Goal: Information Seeking & Learning: Compare options

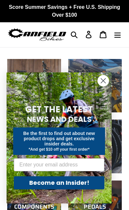
click at [120, 31] on icon "Menu" at bounding box center [117, 35] width 7 height 8
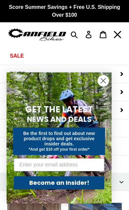
click at [106, 80] on circle "Close dialog" at bounding box center [103, 80] width 11 height 11
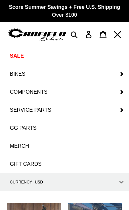
click at [120, 68] on button "BIKES" at bounding box center [64, 74] width 129 height 18
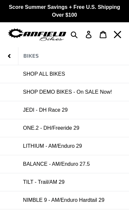
click at [99, 145] on link "LITHIUM - AM/Enduro 29" at bounding box center [64, 146] width 129 height 18
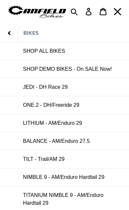
scroll to position [25, 0]
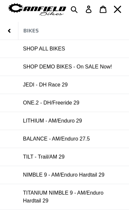
click at [64, 156] on span "TILT - Trail/AM 29" at bounding box center [44, 157] width 42 height 6
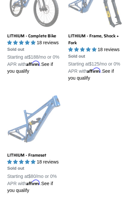
scroll to position [179, 0]
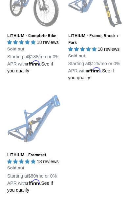
click at [43, 150] on link "LITHIUM - Frameset" at bounding box center [34, 143] width 54 height 101
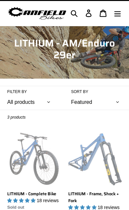
scroll to position [0, 0]
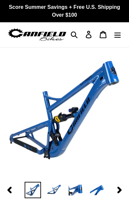
select select "highest-rating"
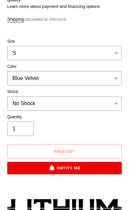
scroll to position [253, 0]
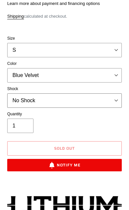
click at [97, 97] on select "No Shock Öhlins TTX2 Air Cane Creek DB Kitsuma Air Fox FLOAT X2 Factory Cane Cr…" at bounding box center [64, 100] width 114 height 14
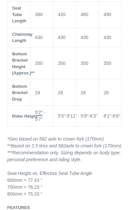
scroll to position [784, 0]
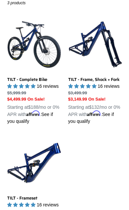
scroll to position [137, 0]
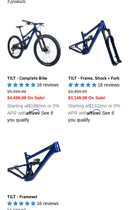
click at [42, 172] on link "TILT - Frameset" at bounding box center [34, 188] width 54 height 107
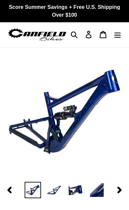
select select "highest-rating"
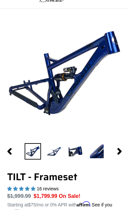
scroll to position [38, 0]
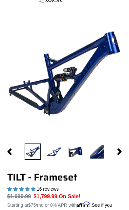
click at [77, 151] on img at bounding box center [75, 151] width 16 height 16
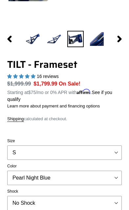
scroll to position [151, 0]
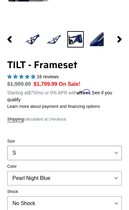
click at [90, 152] on select "S M L XL" at bounding box center [64, 153] width 114 height 14
select select "M"
click at [96, 176] on select "Pearl Night Blue Stealth Silver" at bounding box center [64, 178] width 114 height 14
select select "Stealth Silver"
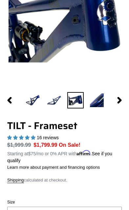
scroll to position [89, 0]
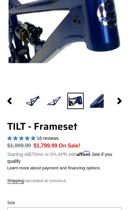
click at [102, 101] on img at bounding box center [96, 101] width 16 height 16
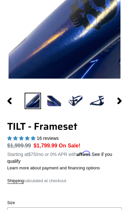
click at [52, 102] on img at bounding box center [54, 101] width 16 height 16
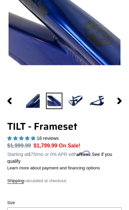
click at [77, 102] on img at bounding box center [75, 101] width 16 height 16
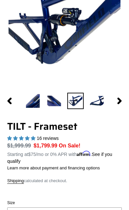
click at [121, 100] on icon "button" at bounding box center [119, 101] width 7 height 7
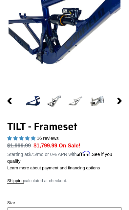
click at [57, 100] on img at bounding box center [54, 101] width 16 height 16
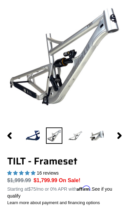
scroll to position [54, 0]
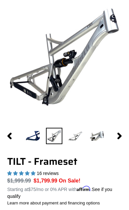
click at [78, 135] on img at bounding box center [75, 136] width 16 height 16
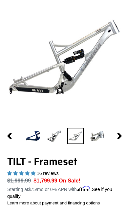
click at [97, 134] on img at bounding box center [96, 136] width 16 height 16
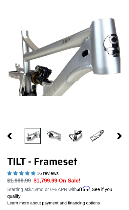
click at [111, 137] on button "Next slide" at bounding box center [119, 136] width 16 height 12
click at [79, 138] on img at bounding box center [75, 136] width 16 height 16
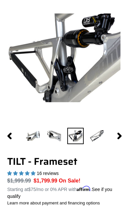
click at [78, 138] on img at bounding box center [75, 136] width 16 height 16
click at [59, 135] on img at bounding box center [54, 136] width 16 height 16
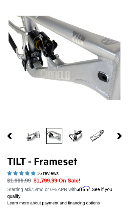
click at [98, 136] on img at bounding box center [96, 136] width 16 height 16
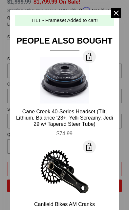
scroll to position [0, 0]
click at [117, 11] on span at bounding box center [116, 13] width 10 height 10
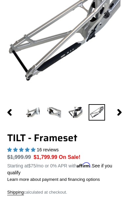
scroll to position [65, 0]
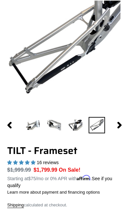
click at [76, 123] on img at bounding box center [75, 125] width 16 height 16
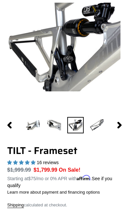
click at [96, 125] on img at bounding box center [96, 125] width 16 height 16
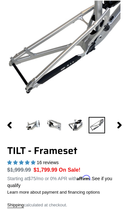
click at [39, 80] on img at bounding box center [65, 47] width 112 height 112
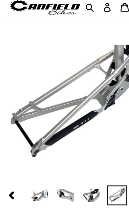
scroll to position [0, 0]
